Goal: Information Seeking & Learning: Check status

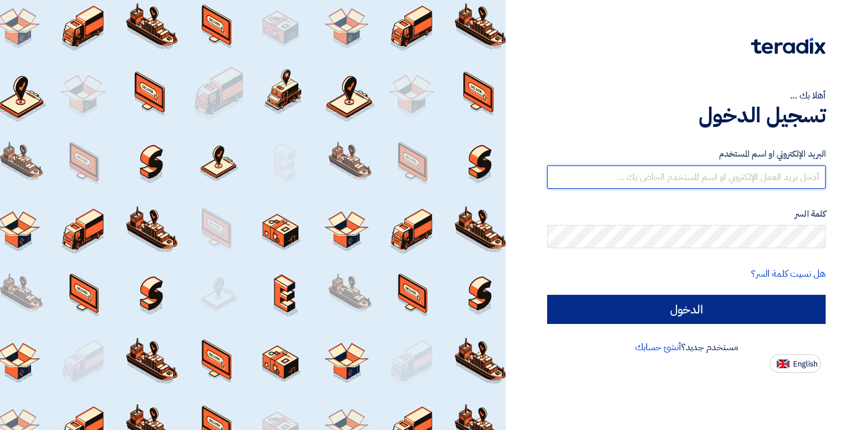
type input "[EMAIL_ADDRESS][DOMAIN_NAME]"
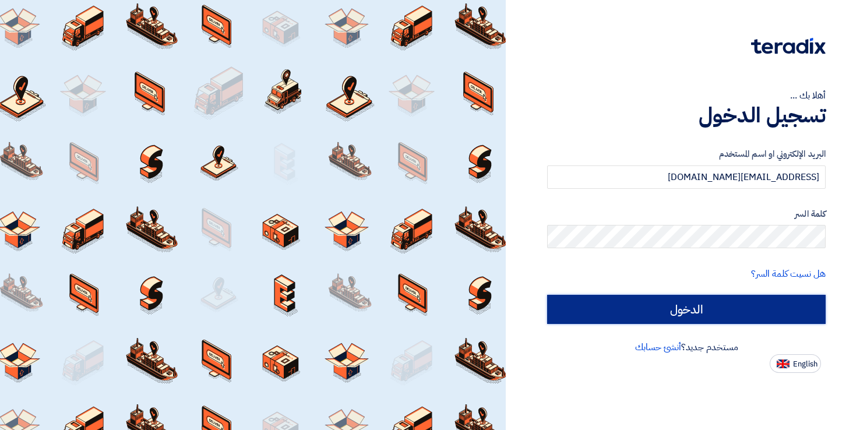
click at [688, 305] on input "الدخول" at bounding box center [686, 309] width 279 height 29
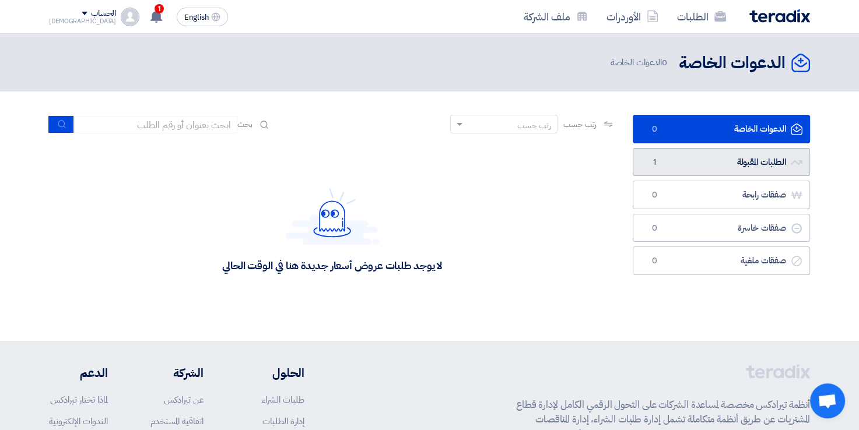
click at [678, 157] on link "الطلبات المقبولة الطلبات المقبولة 1" at bounding box center [720, 162] width 177 height 29
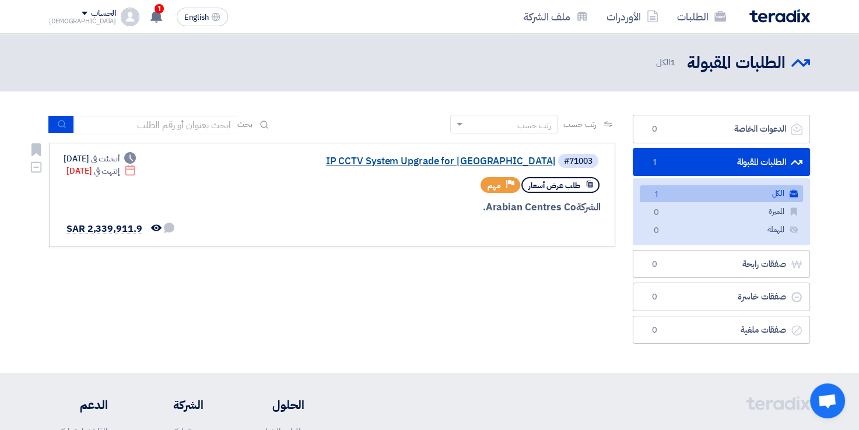
click at [448, 159] on link "IP CCTV System Upgrade for [GEOGRAPHIC_DATA]" at bounding box center [438, 161] width 233 height 10
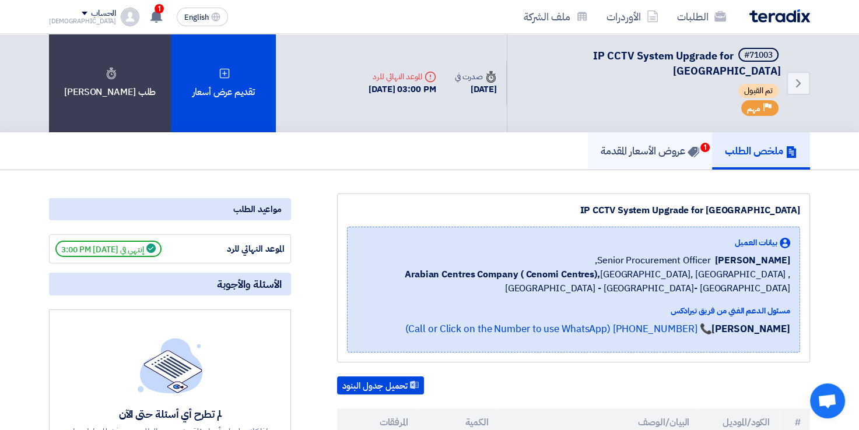
click at [687, 146] on icon at bounding box center [693, 152] width 12 height 12
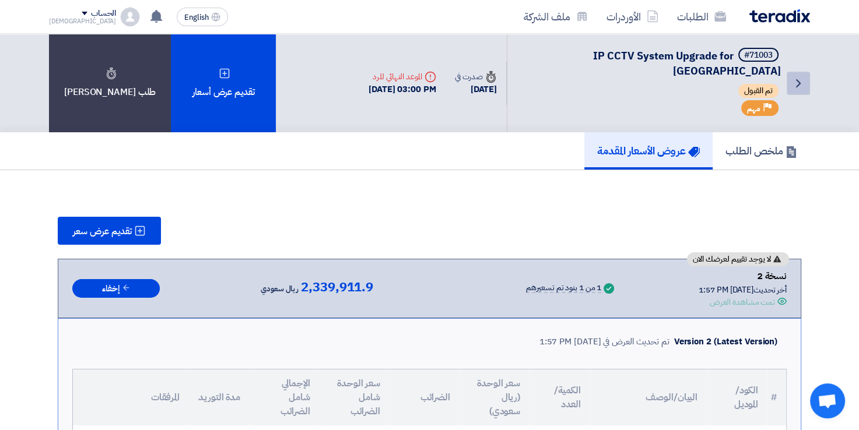
click at [806, 73] on link "Back" at bounding box center [797, 83] width 23 height 23
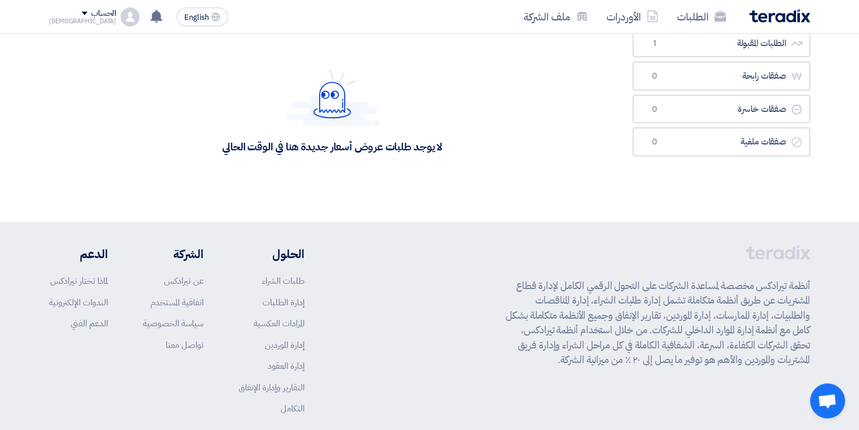
scroll to position [119, 0]
click at [681, 47] on link "الطلبات المقبولة الطلبات المقبولة 1" at bounding box center [720, 43] width 177 height 29
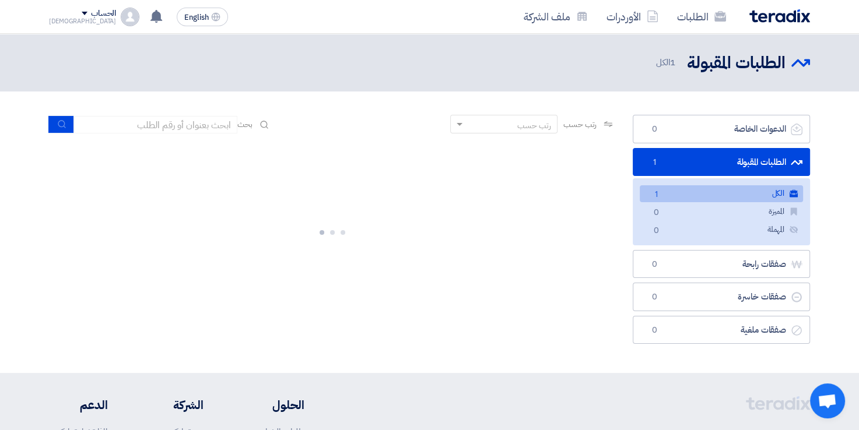
click at [671, 189] on link "الكل الكل 1" at bounding box center [720, 193] width 163 height 17
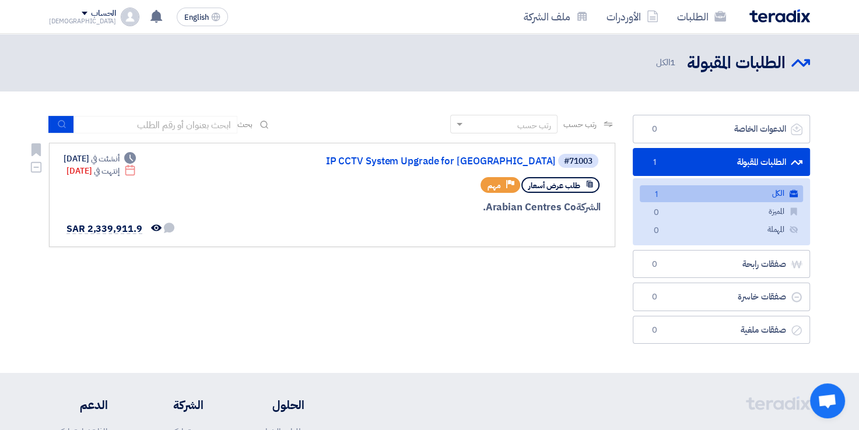
click at [473, 155] on div "#71003 IP CCTV System Upgrade for [GEOGRAPHIC_DATA]" at bounding box center [460, 161] width 280 height 16
click at [456, 158] on link "IP CCTV System Upgrade for [GEOGRAPHIC_DATA]" at bounding box center [438, 161] width 233 height 10
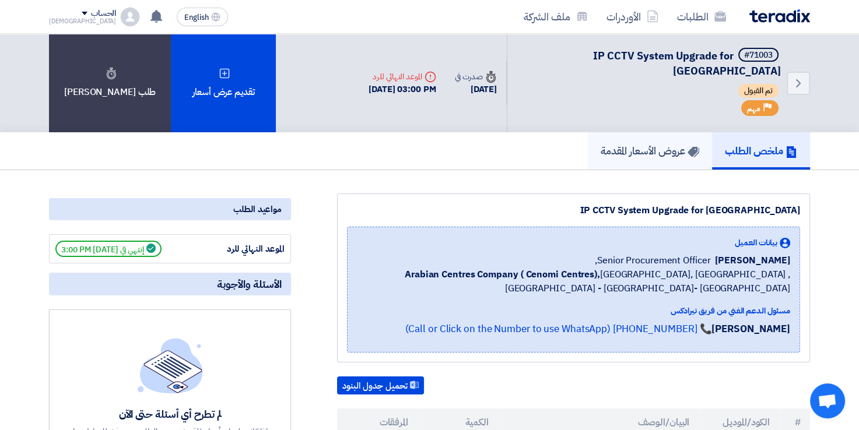
click at [636, 153] on link "عروض الأسعار المقدمة" at bounding box center [650, 150] width 124 height 37
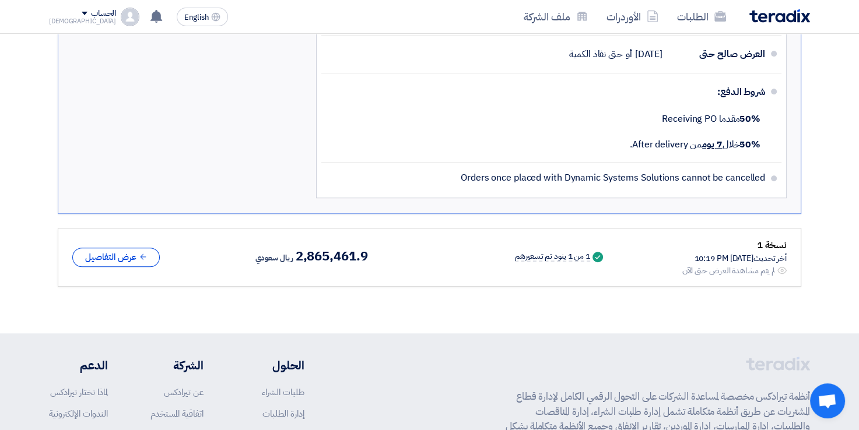
scroll to position [846, 0]
click at [297, 249] on span "2,865,461.9" at bounding box center [332, 256] width 72 height 14
click at [141, 252] on icon at bounding box center [143, 256] width 9 height 9
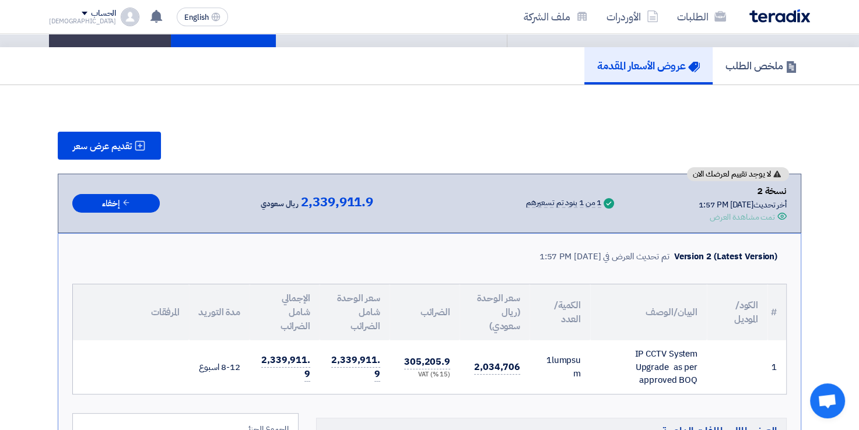
scroll to position [0, 0]
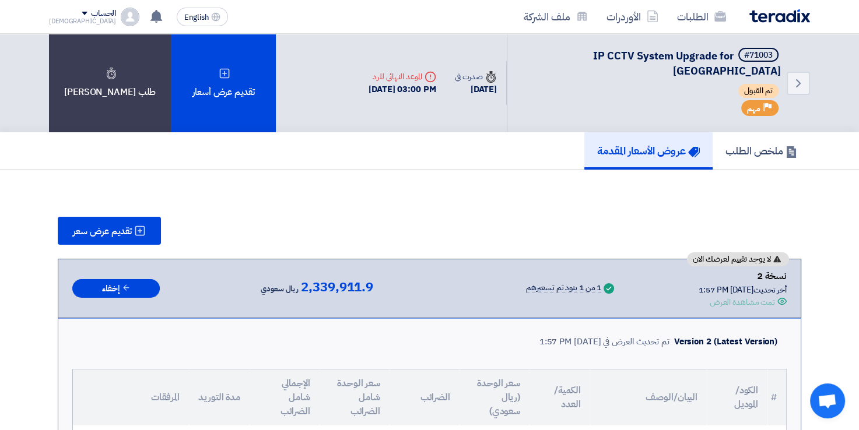
click at [719, 284] on div "أخر تحديث [DATE] 1:57 PM" at bounding box center [742, 290] width 88 height 12
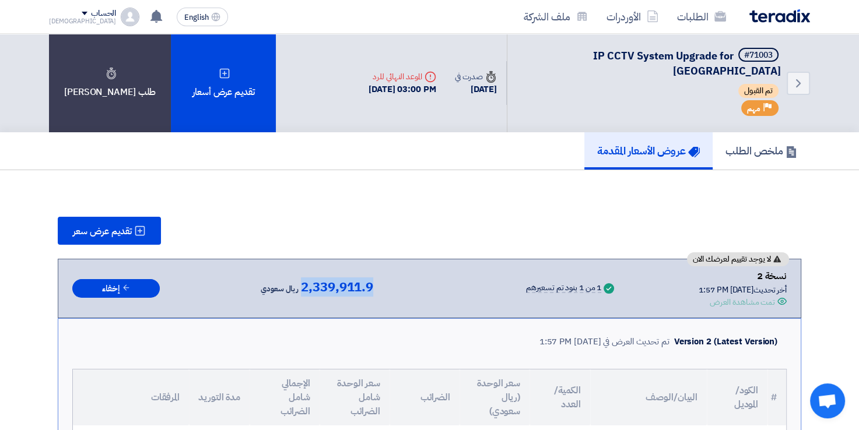
drag, startPoint x: 294, startPoint y: 270, endPoint x: 373, endPoint y: 269, distance: 79.3
click at [373, 269] on div "لا يوجد تقييم لعرضك الان نسخة 2 أخر تحديث [DATE] 1:57 PM Offer is Seen تمت مشاه…" at bounding box center [429, 289] width 714 height 40
drag, startPoint x: 373, startPoint y: 269, endPoint x: 337, endPoint y: 268, distance: 36.2
copy span "2,339,911.9"
